Goal: Task Accomplishment & Management: Use online tool/utility

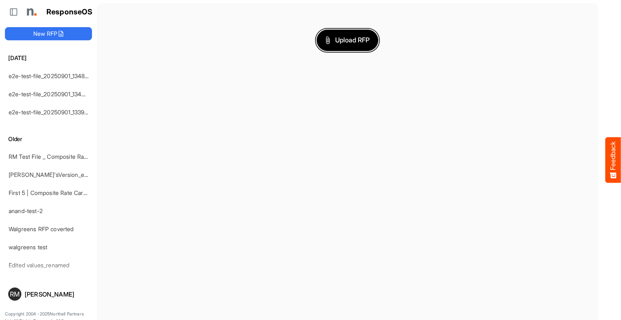
click at [348, 40] on span "Upload RFP" at bounding box center [348, 40] width 44 height 11
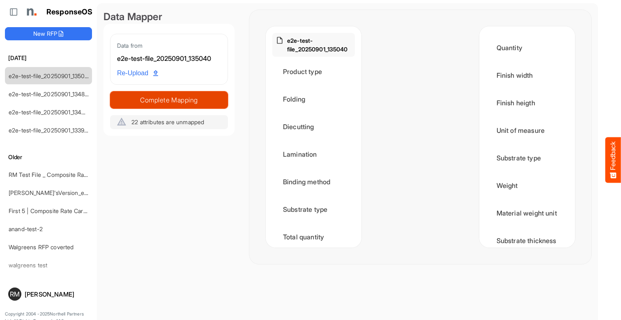
click at [169, 99] on span "Complete Mapping" at bounding box center [169, 100] width 117 height 12
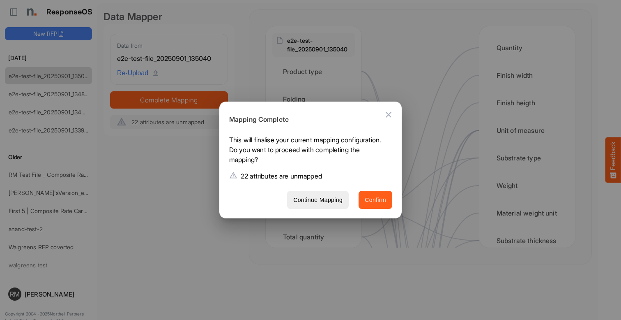
click at [376, 199] on span "Confirm" at bounding box center [375, 200] width 21 height 10
